Goal: Task Accomplishment & Management: Use online tool/utility

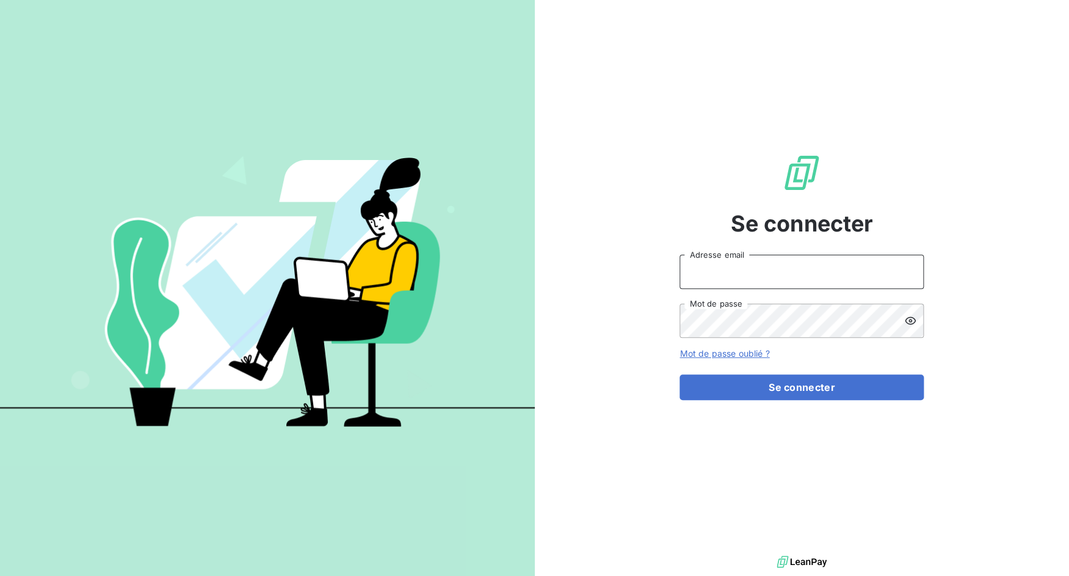
click at [724, 280] on input "Adresse email" at bounding box center [802, 272] width 244 height 34
drag, startPoint x: 726, startPoint y: 277, endPoint x: 770, endPoint y: 274, distance: 44.7
click at [770, 274] on input "admin@3dcelo" at bounding box center [802, 272] width 244 height 34
type input "admin@sonatelfixe"
click at [680, 374] on button "Se connecter" at bounding box center [802, 387] width 244 height 26
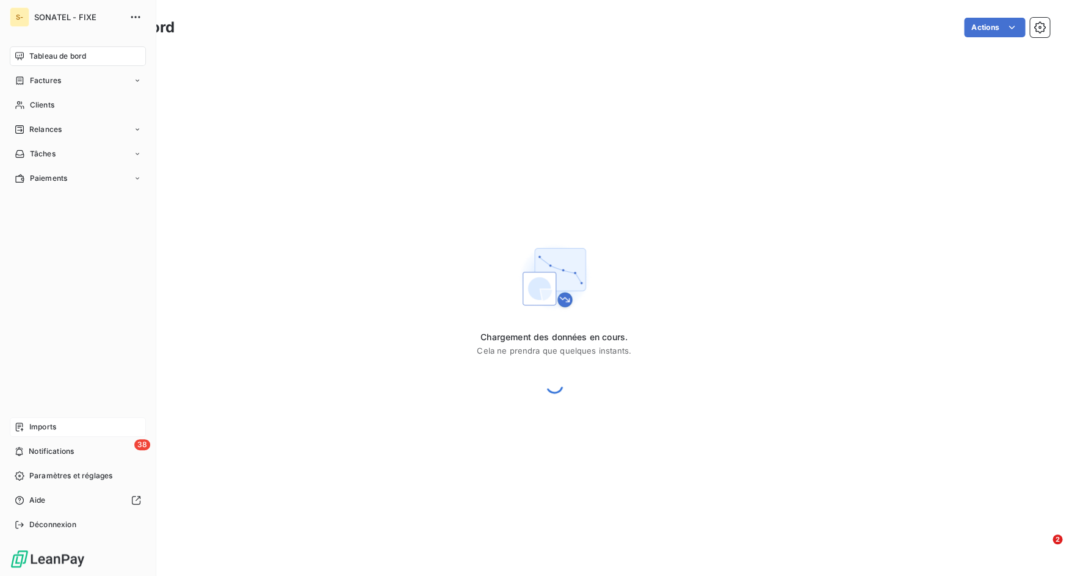
click at [27, 427] on div "Imports" at bounding box center [78, 427] width 136 height 20
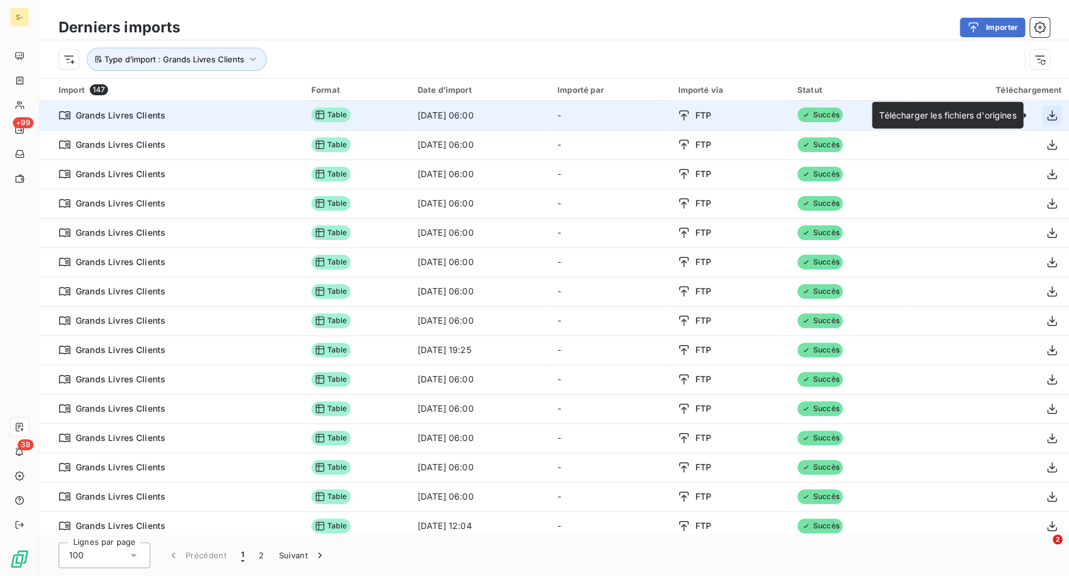
click at [1047, 114] on icon "button" at bounding box center [1052, 115] width 10 height 10
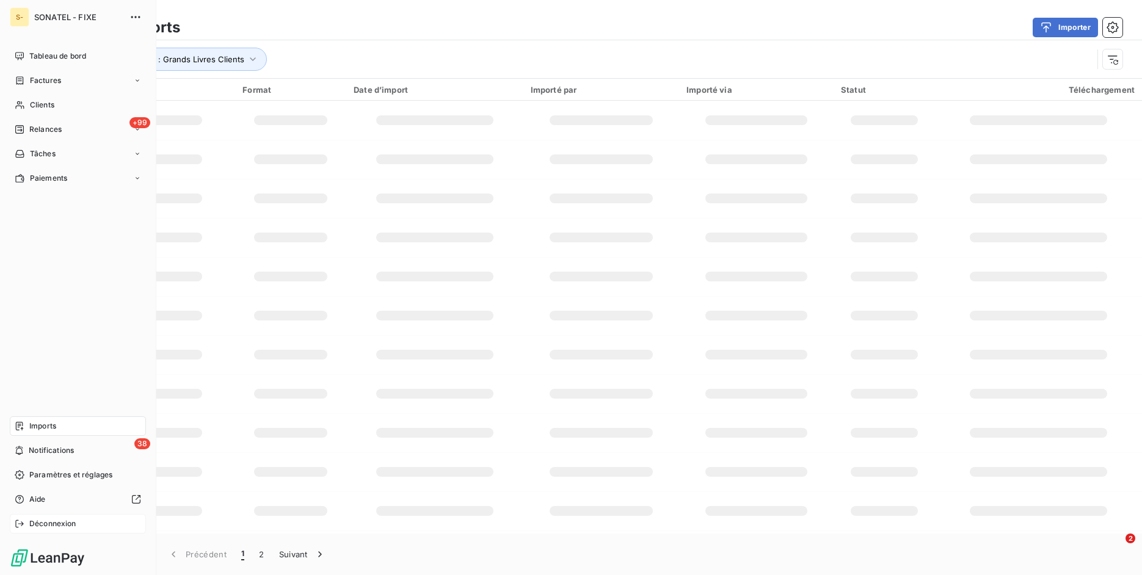
click at [26, 527] on div "Déconnexion" at bounding box center [78, 524] width 136 height 20
